Goal: Information Seeking & Learning: Find specific fact

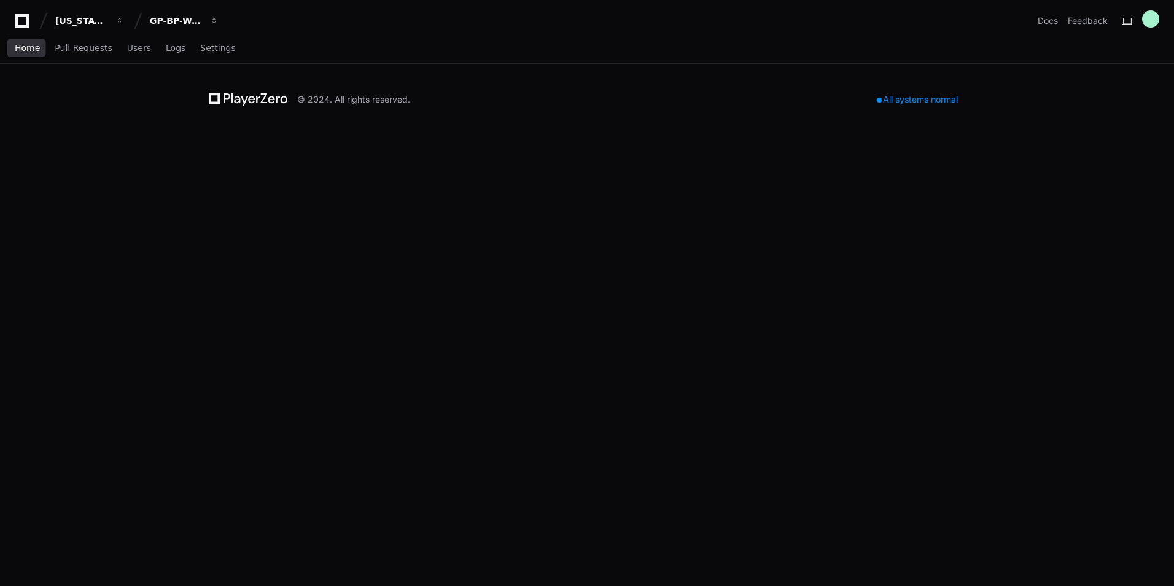
click at [28, 50] on span "Home" at bounding box center [27, 47] width 25 height 7
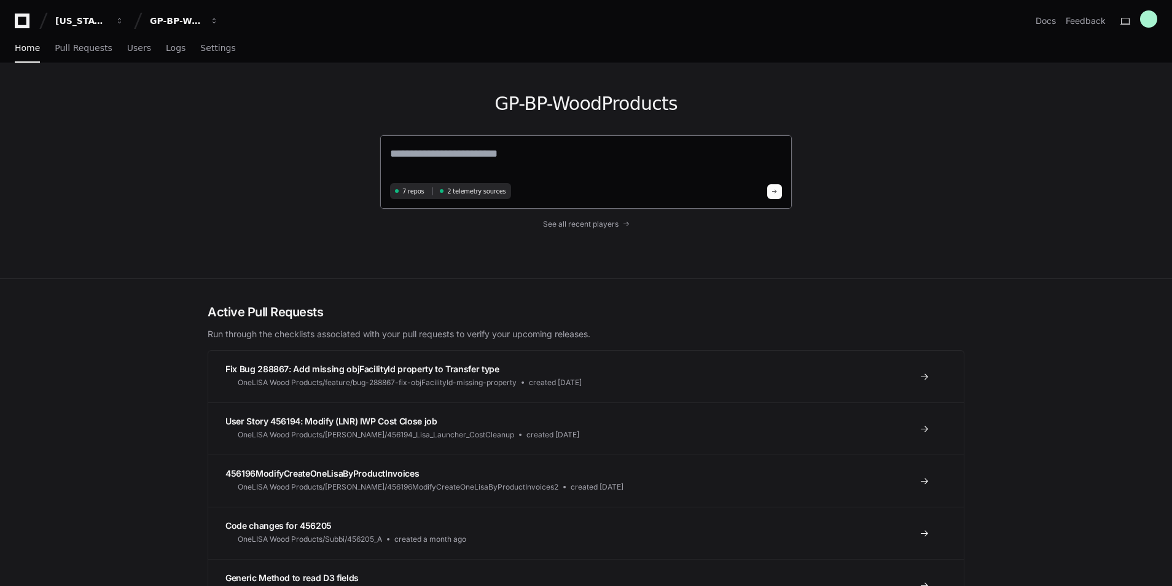
click at [504, 163] on textarea at bounding box center [586, 162] width 392 height 34
type textarea "**********"
click at [768, 195] on div "7 repos 2 telemetry sources" at bounding box center [586, 189] width 392 height 16
click at [772, 188] on button at bounding box center [774, 189] width 15 height 15
click at [774, 190] on span at bounding box center [774, 190] width 6 height 6
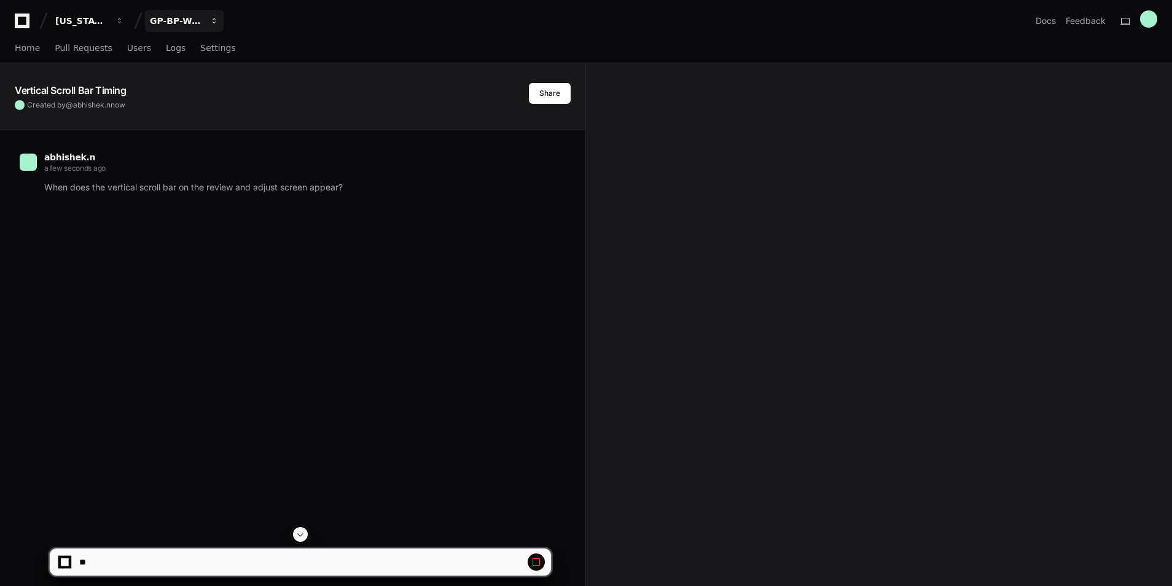
click at [212, 23] on span "button" at bounding box center [214, 21] width 9 height 9
click at [217, 110] on span "GP-WoodDuck 2.0" at bounding box center [213, 114] width 87 height 15
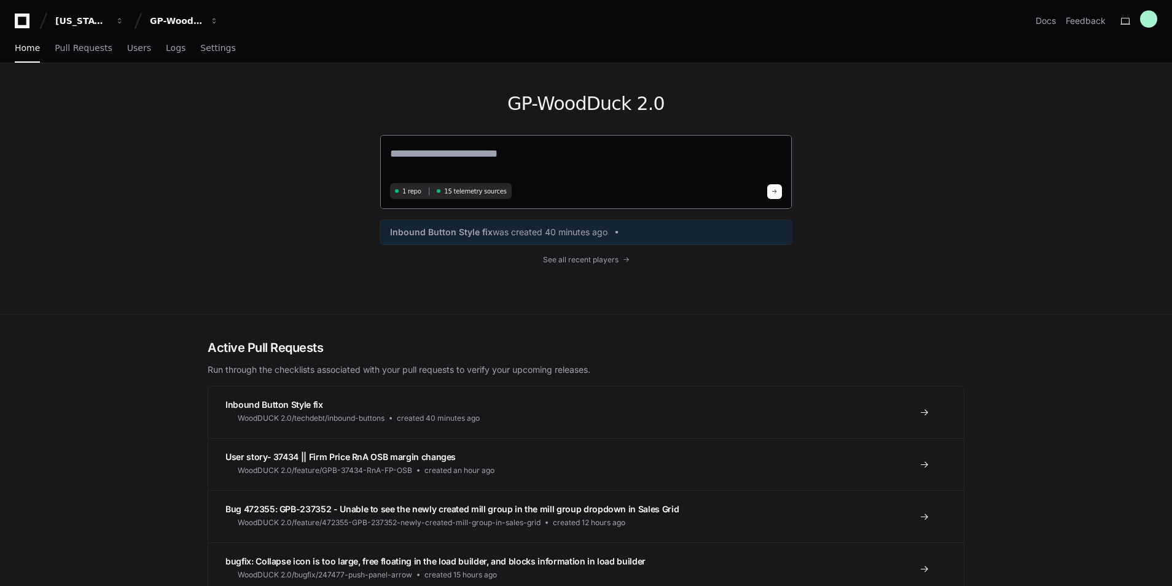
click at [494, 165] on textarea at bounding box center [586, 162] width 392 height 34
type textarea "**********"
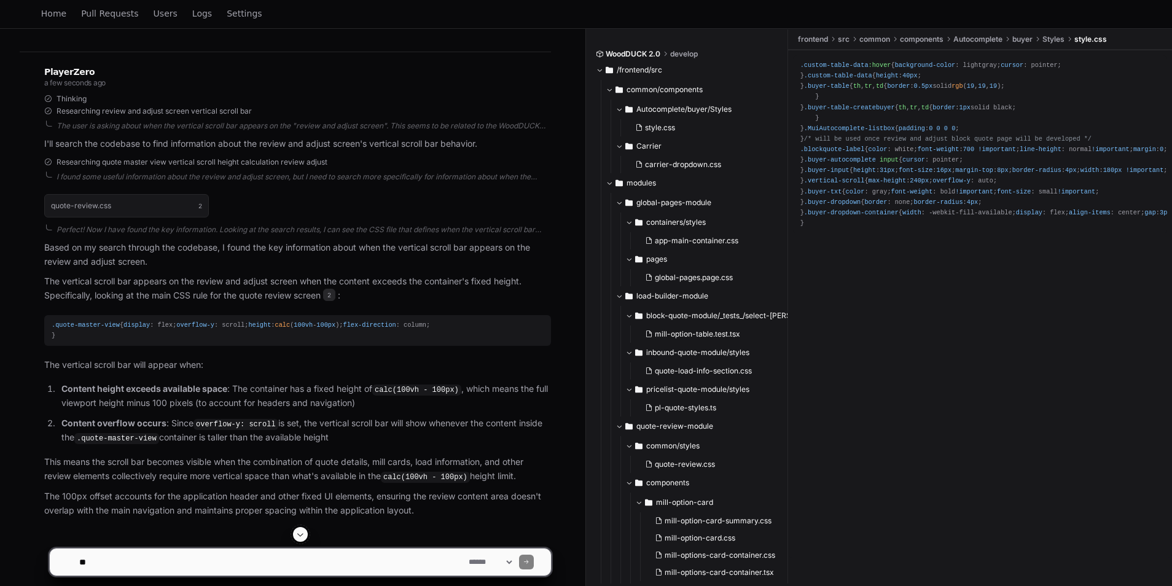
scroll to position [233, 0]
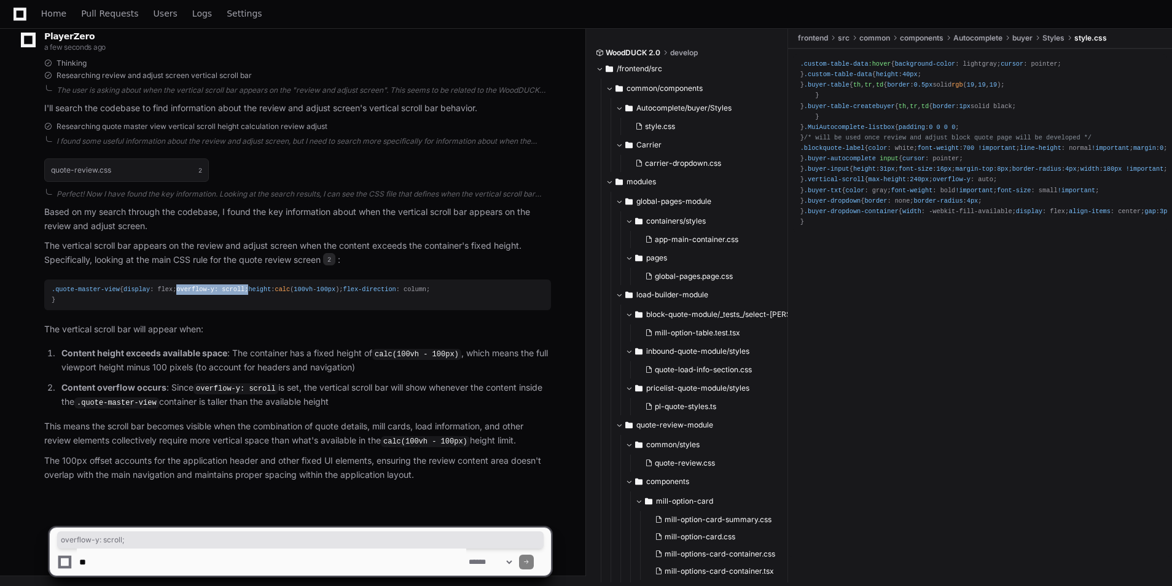
drag, startPoint x: 155, startPoint y: 275, endPoint x: 66, endPoint y: 281, distance: 89.3
click at [66, 284] on div ".quote-master-view { display : flex; overflow-y : scroll; height : calc ( 100vh…" at bounding box center [298, 294] width 492 height 21
copy div "overflow-y : scroll;"
